Goal: Complete application form

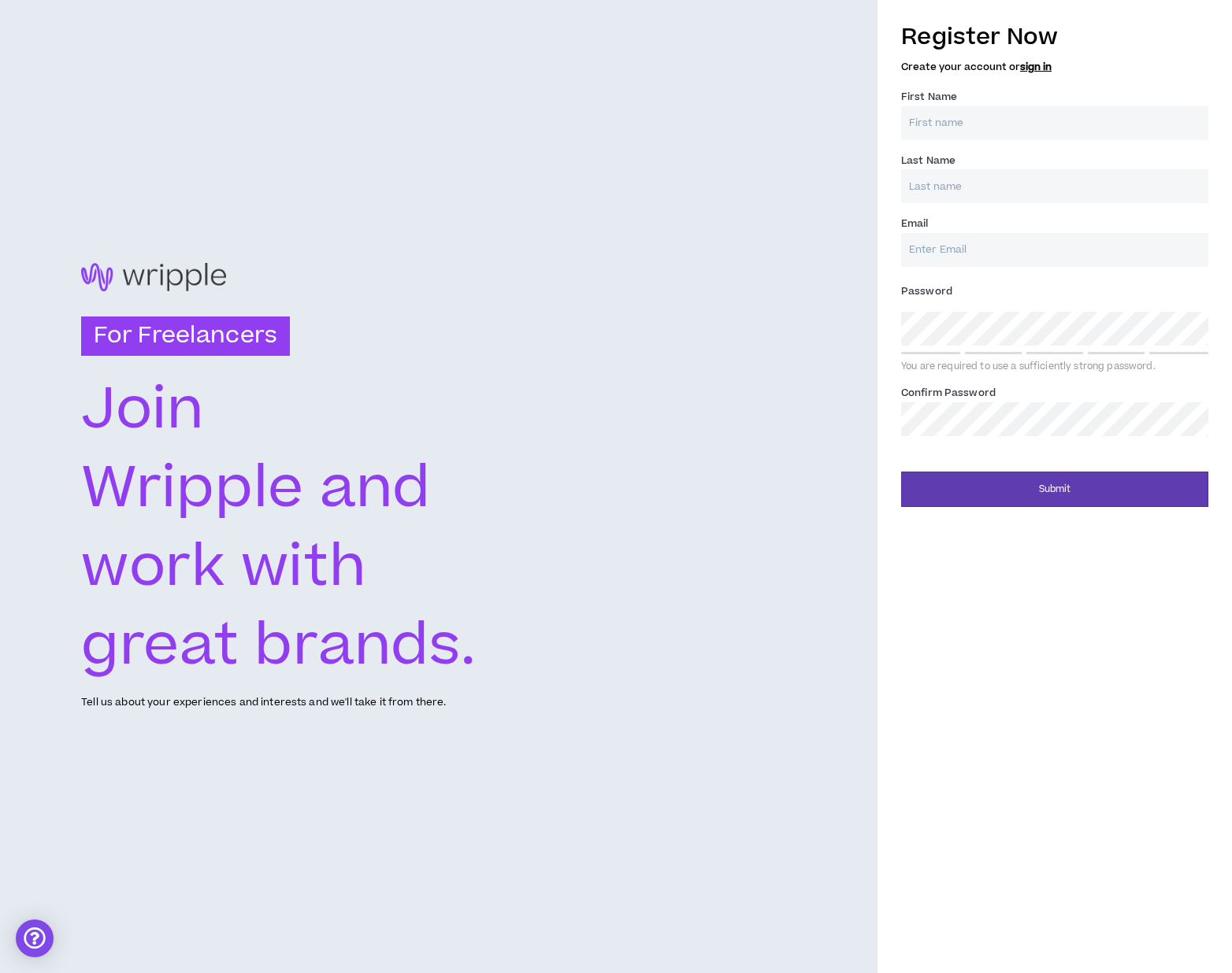
click at [1003, 126] on input "First Name *" at bounding box center [1054, 123] width 307 height 34
type input "[PERSON_NAME]"
type input "Matorin"
type input "[EMAIL_ADDRESS][DOMAIN_NAME]"
type input "Matorin"
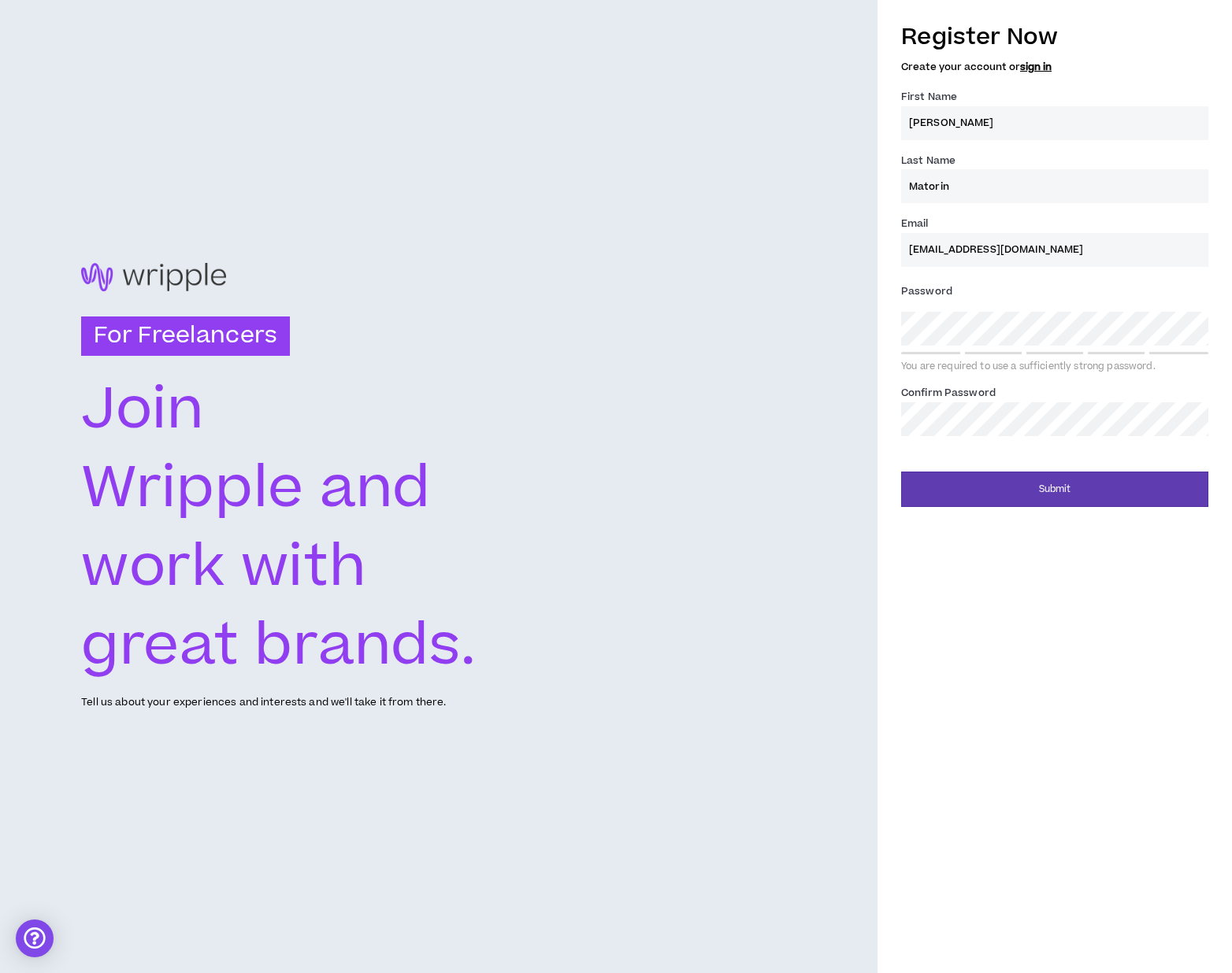
type input "[EMAIL_ADDRESS][DOMAIN_NAME]"
click at [1137, 468] on div "Submit" at bounding box center [1054, 484] width 307 height 47
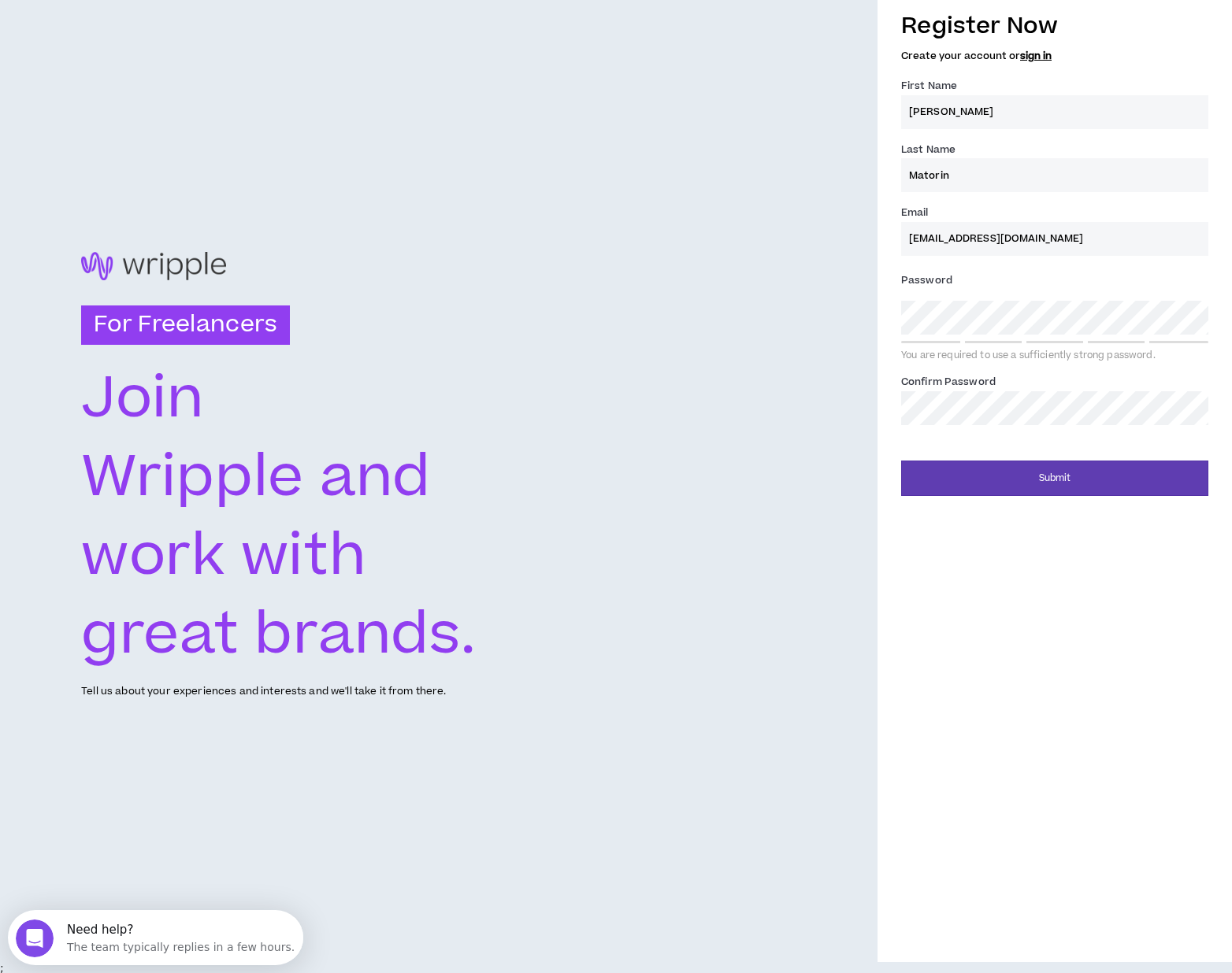
scroll to position [12, 0]
click at [1059, 477] on button "Submit" at bounding box center [1054, 478] width 307 height 36
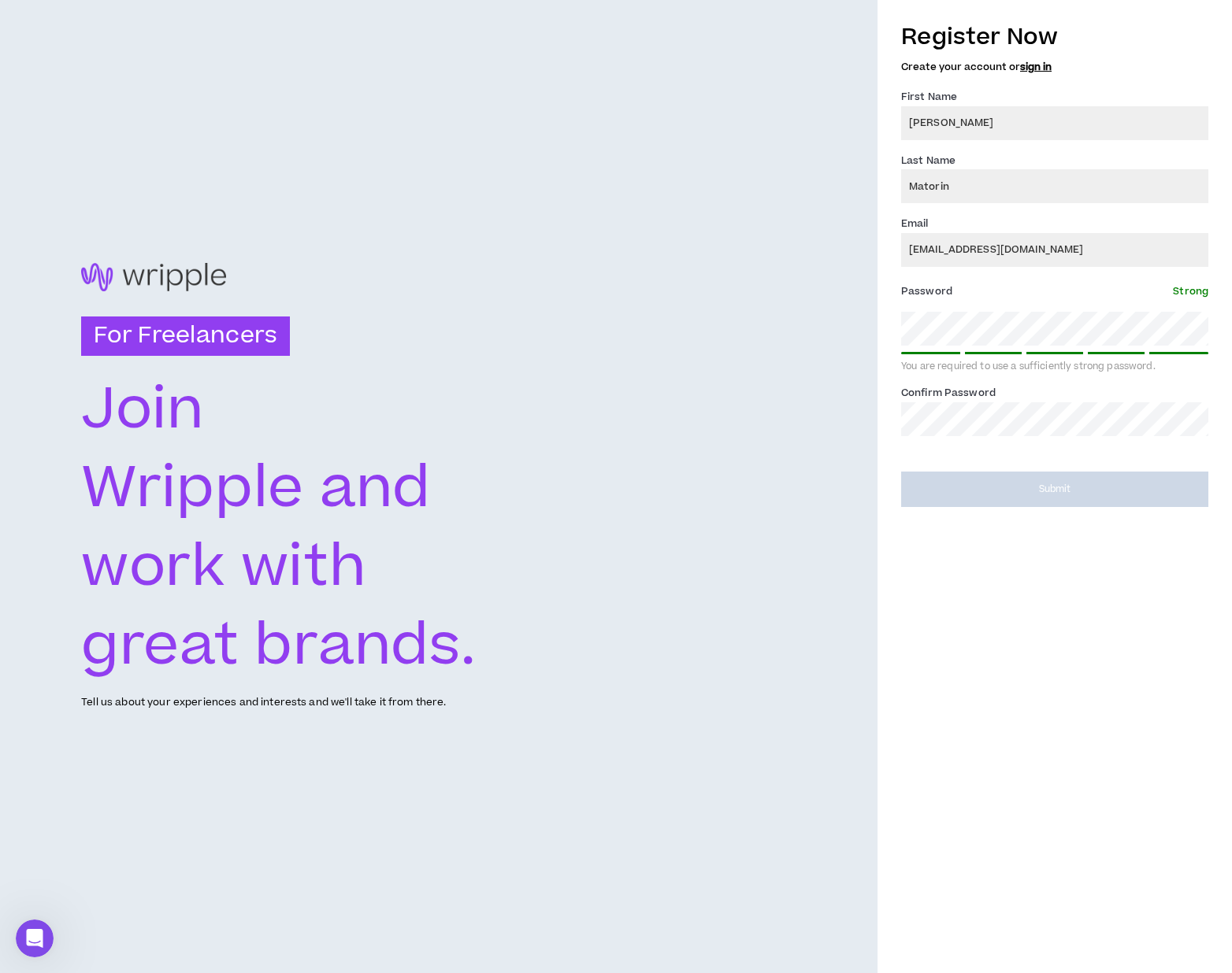
scroll to position [0, 0]
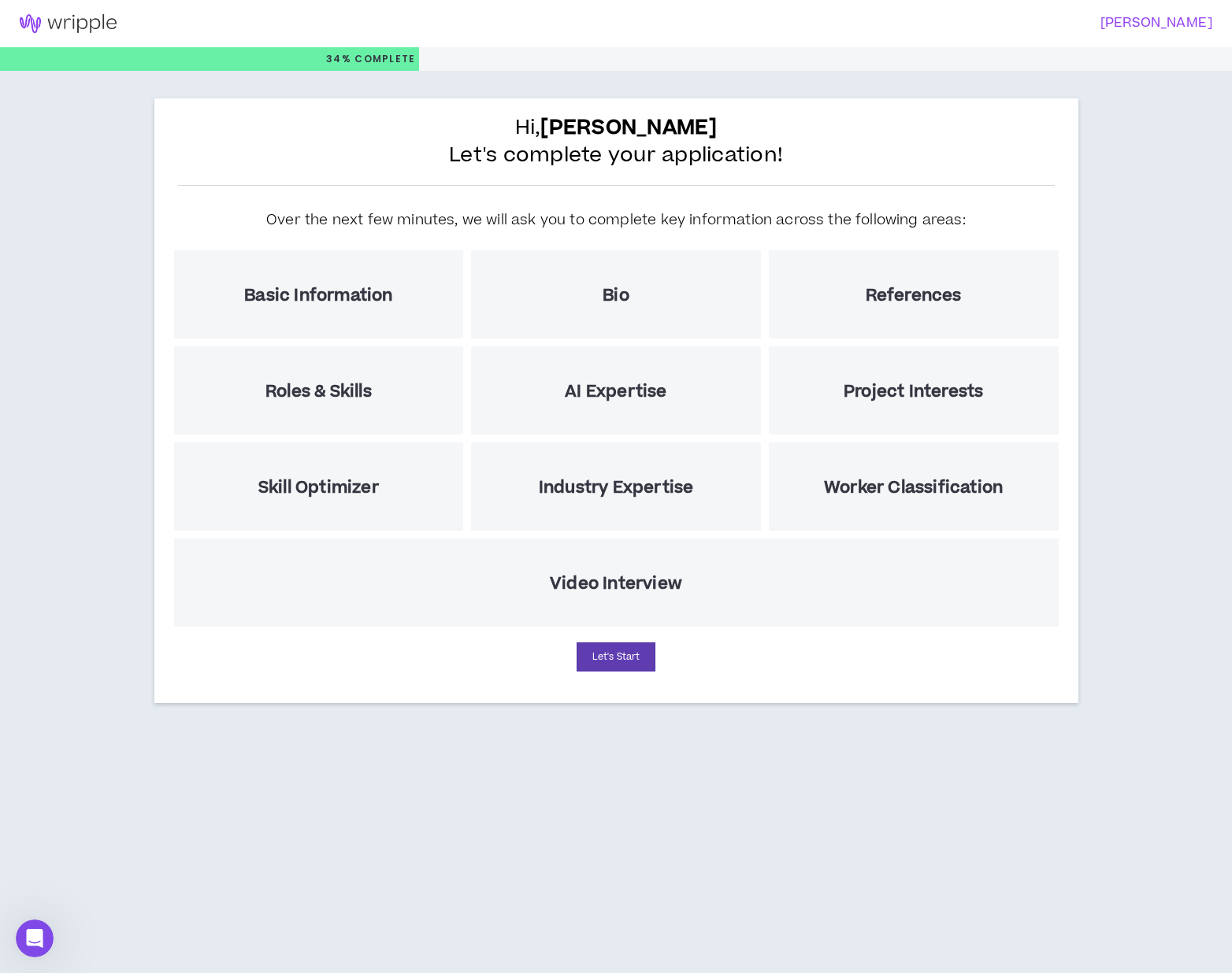
click at [897, 392] on h5 "Project Interests" at bounding box center [913, 391] width 139 height 19
click at [640, 390] on h5 "AI Expertise" at bounding box center [615, 391] width 101 height 19
drag, startPoint x: 337, startPoint y: 389, endPoint x: 339, endPoint y: 360, distance: 29.1
click at [338, 382] on h5 "Roles & Skills" at bounding box center [318, 391] width 106 height 19
click at [321, 286] on h5 "Basic Information" at bounding box center [318, 296] width 148 height 19
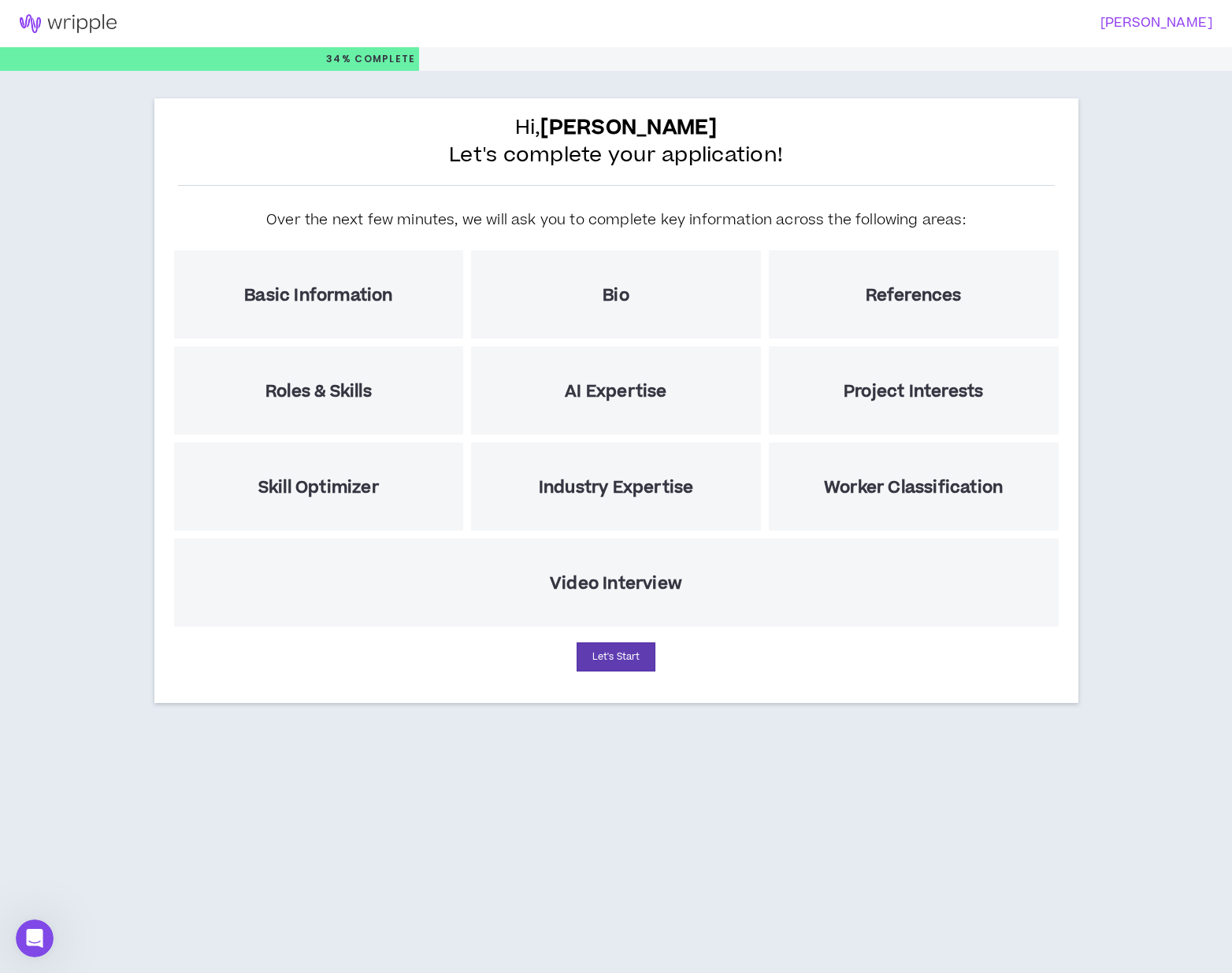
click at [662, 292] on div "Bio" at bounding box center [616, 294] width 290 height 88
drag, startPoint x: 901, startPoint y: 515, endPoint x: 796, endPoint y: 467, distance: 115.5
click at [887, 517] on div "Worker Classification" at bounding box center [913, 486] width 290 height 88
